Goal: Task Accomplishment & Management: Use online tool/utility

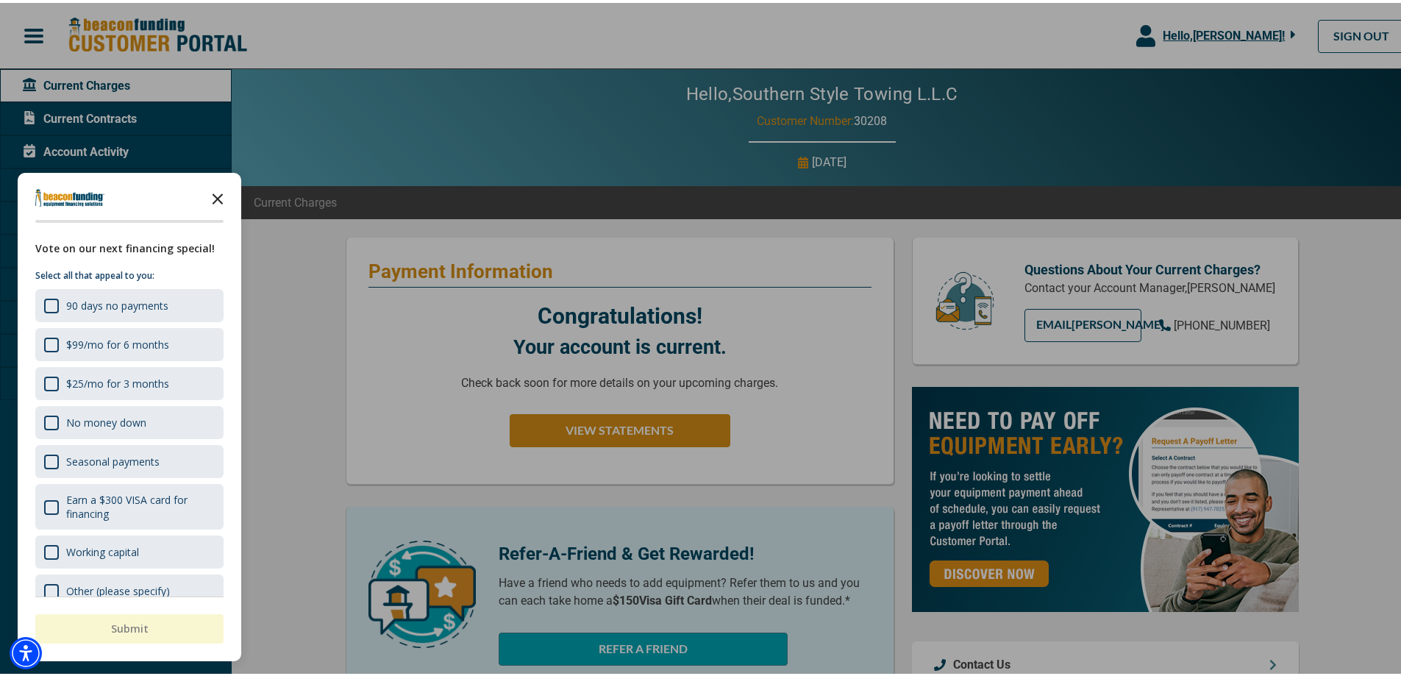
click at [224, 193] on icon "Close the survey" at bounding box center [217, 194] width 29 height 29
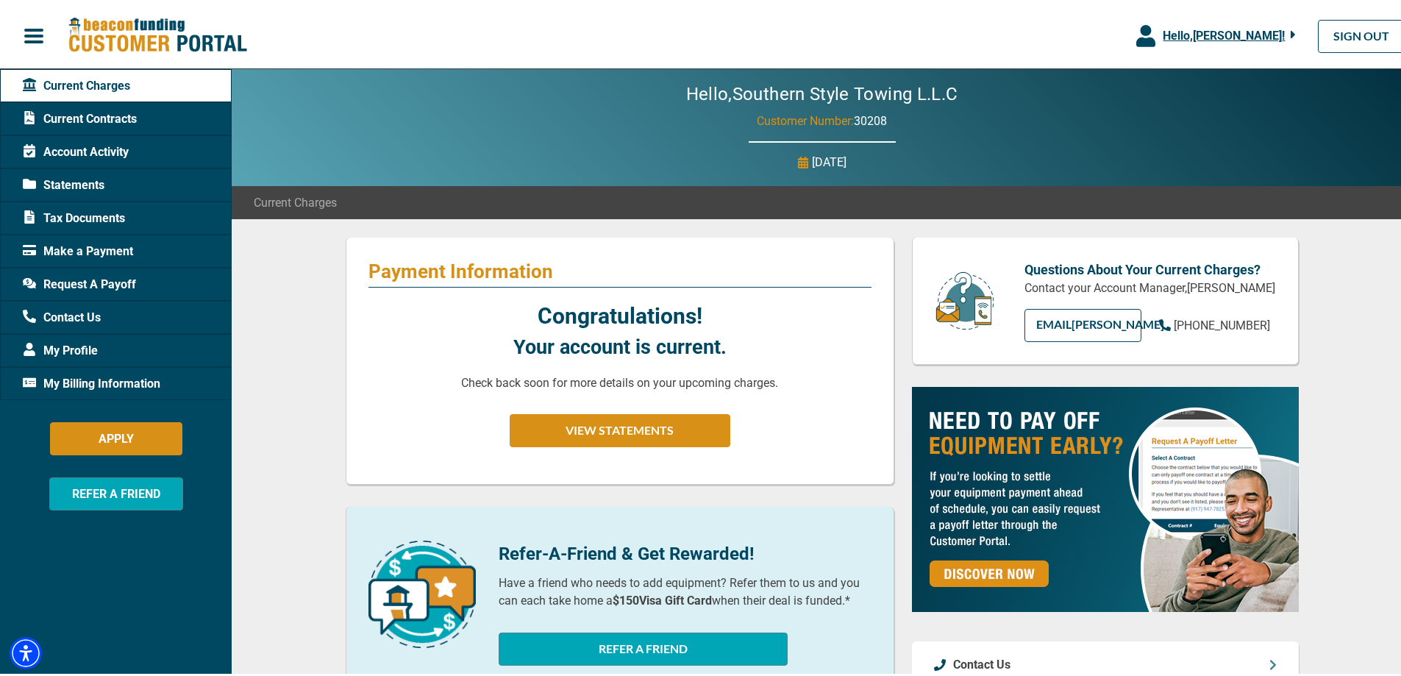
click at [82, 280] on span "Request A Payoff" at bounding box center [79, 282] width 113 height 18
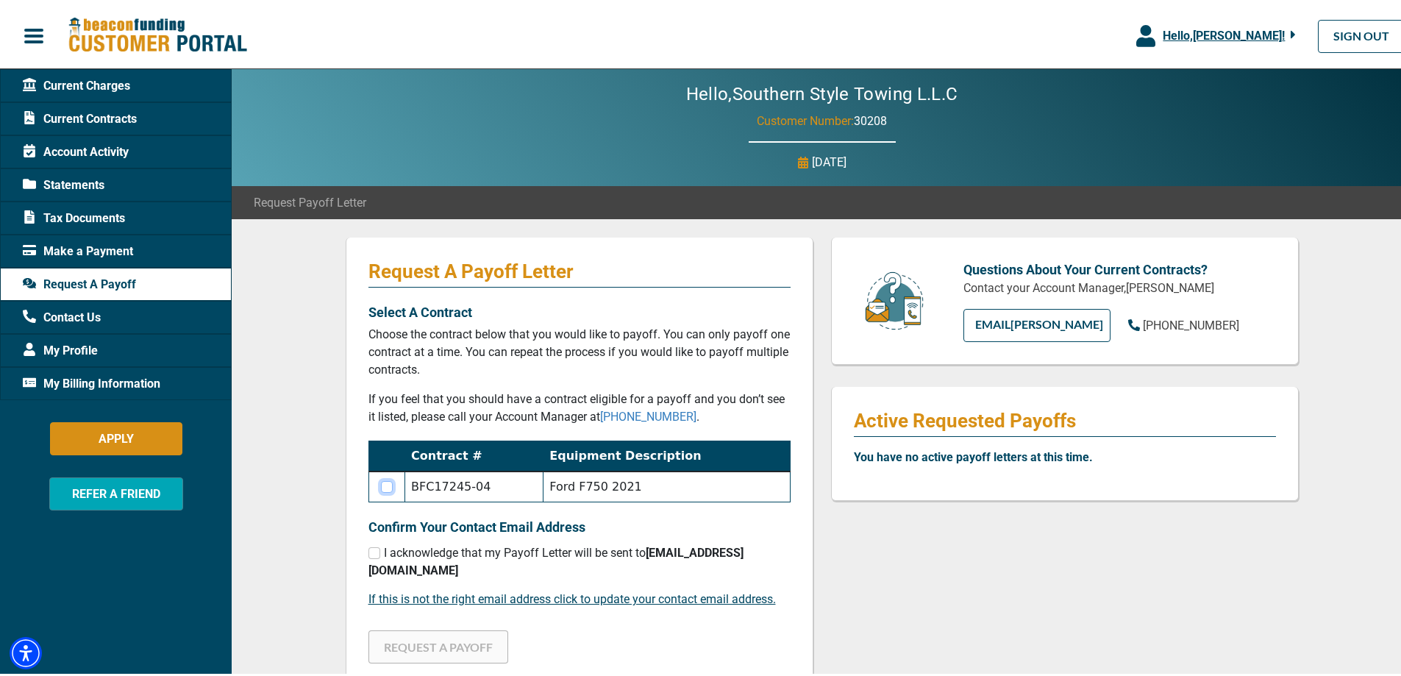
click at [382, 482] on input "checkbox" at bounding box center [387, 484] width 12 height 12
checkbox input "true"
click at [374, 553] on div "I acknowledge that my Payoff Letter will be sent to [EMAIL_ADDRESS][DOMAIN_NAME]" at bounding box center [579, 558] width 422 height 35
click at [368, 551] on input "checkbox" at bounding box center [374, 550] width 12 height 12
checkbox input "true"
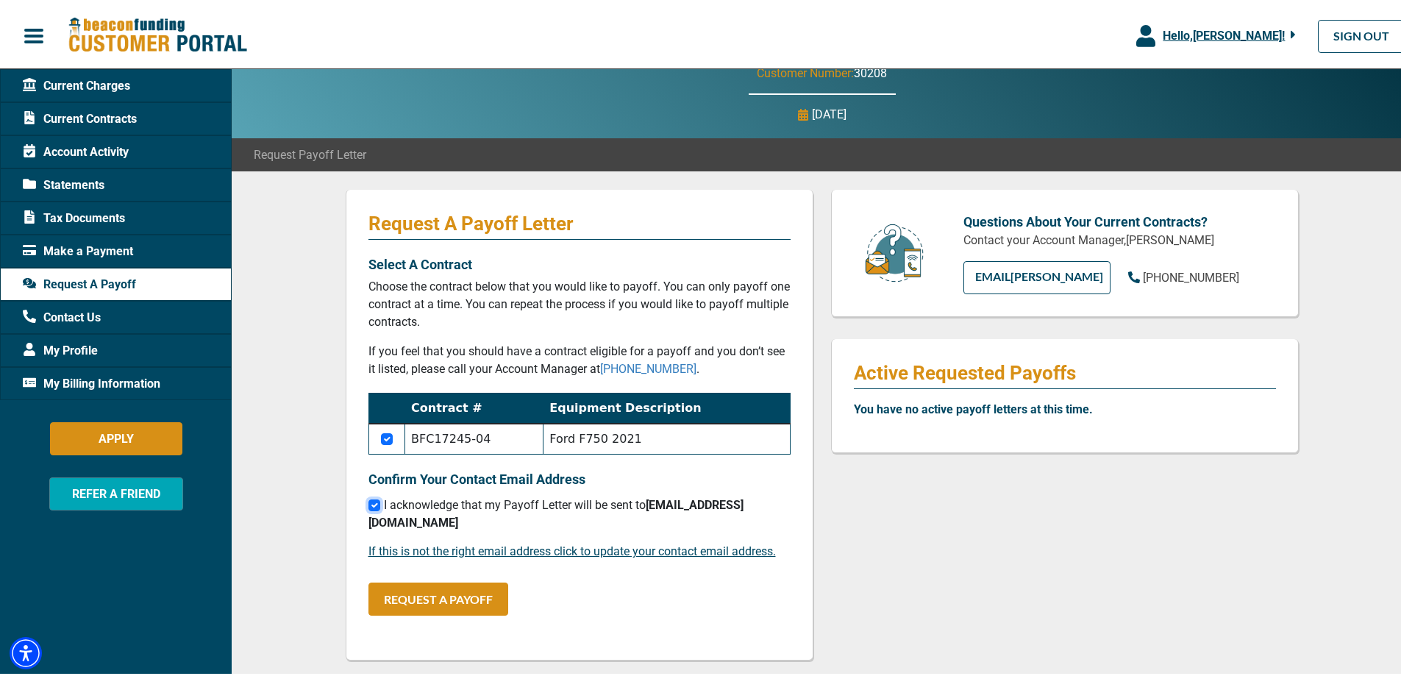
scroll to position [74, 0]
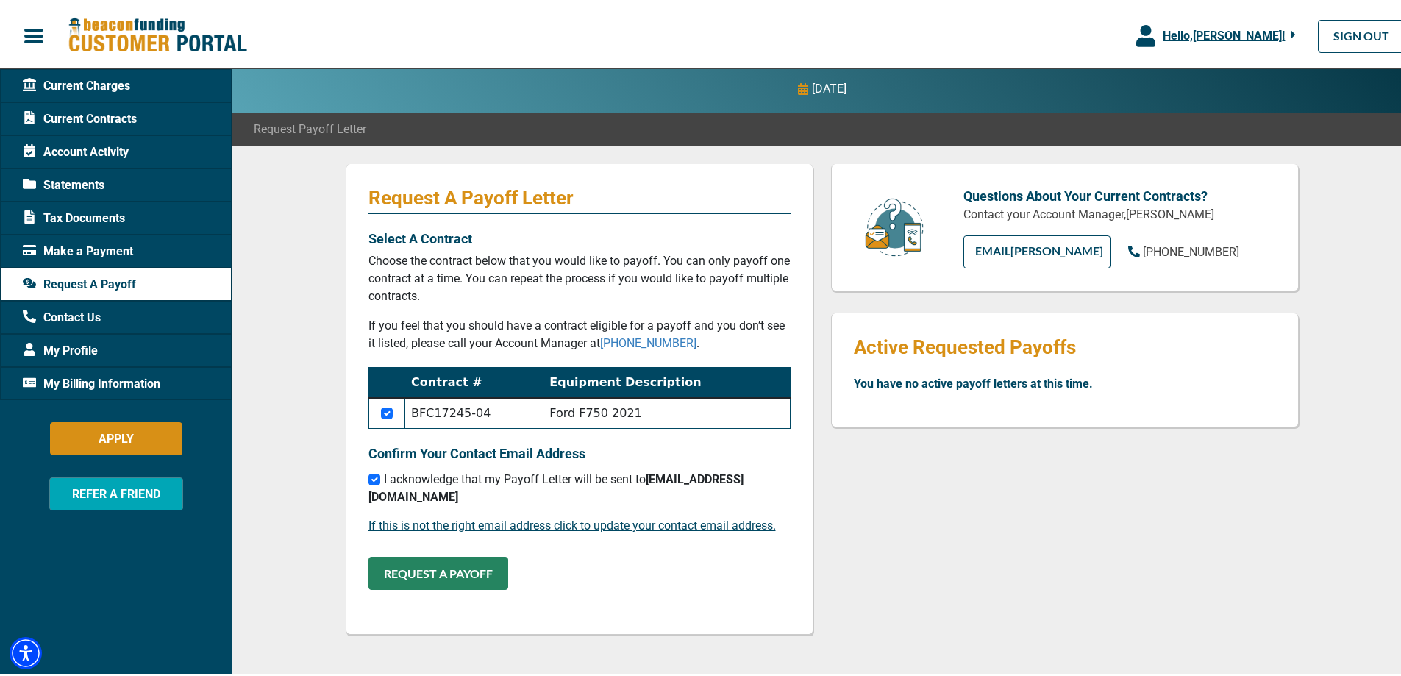
click at [435, 569] on button "REQUEST A PAYOFF" at bounding box center [438, 570] width 140 height 33
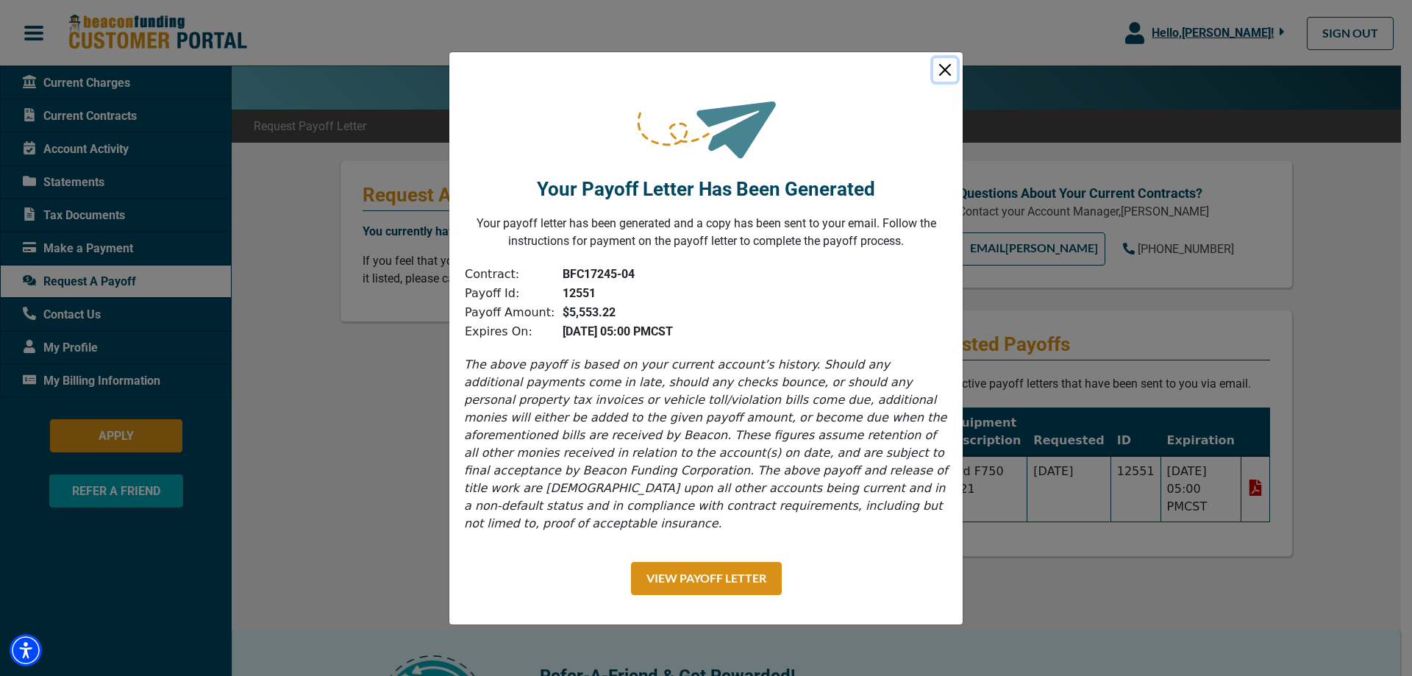
click at [939, 76] on button "Close" at bounding box center [945, 70] width 24 height 24
